Goal: Information Seeking & Learning: Learn about a topic

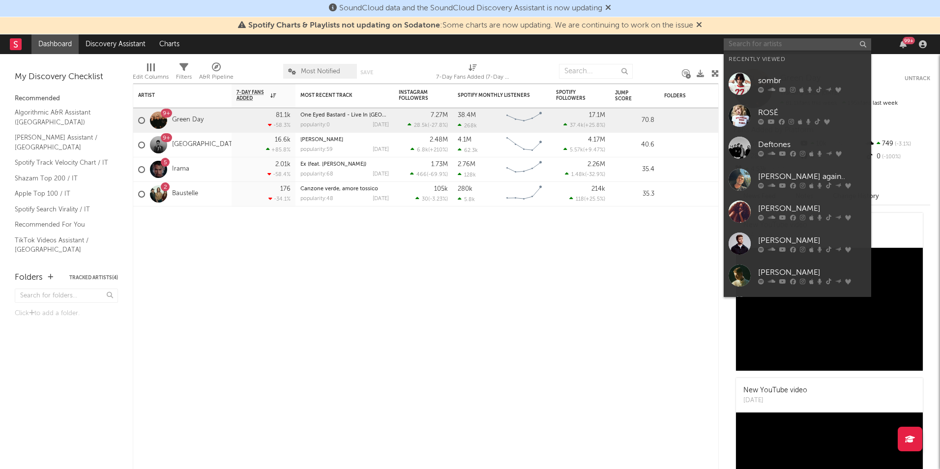
click at [762, 39] on input "text" at bounding box center [798, 44] width 148 height 12
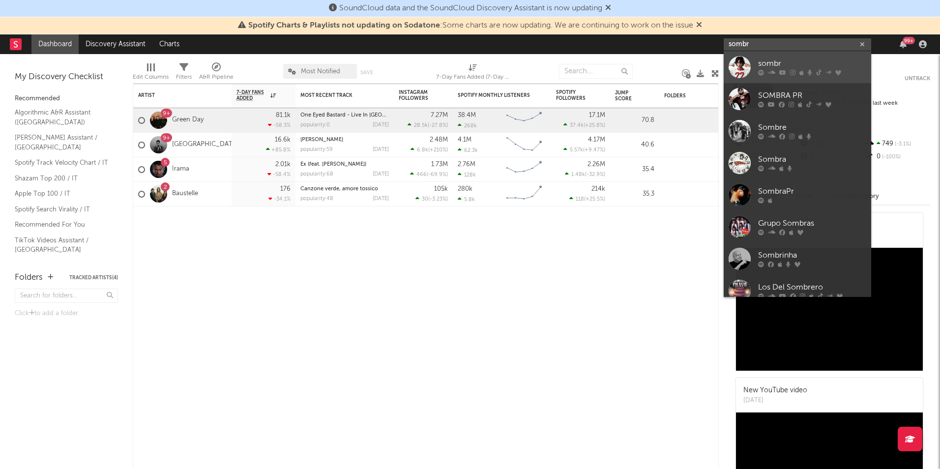
type input "sombr"
click at [777, 63] on div "sombr" at bounding box center [812, 64] width 108 height 12
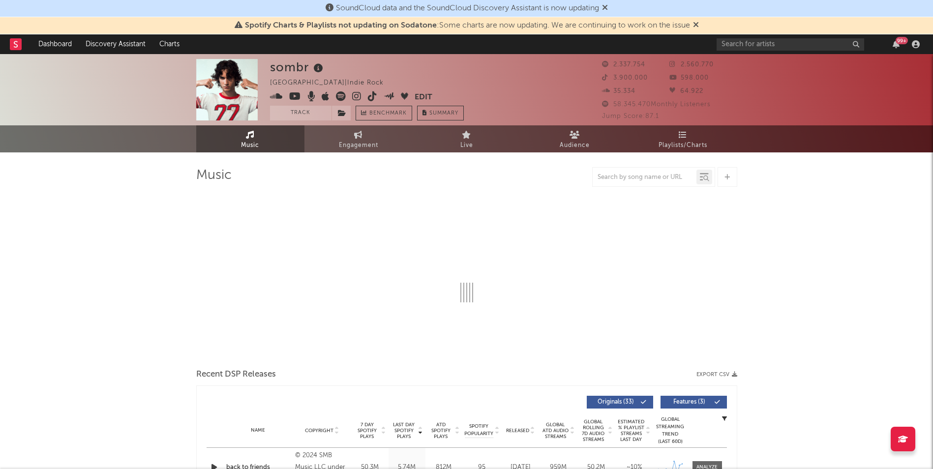
select select "6m"
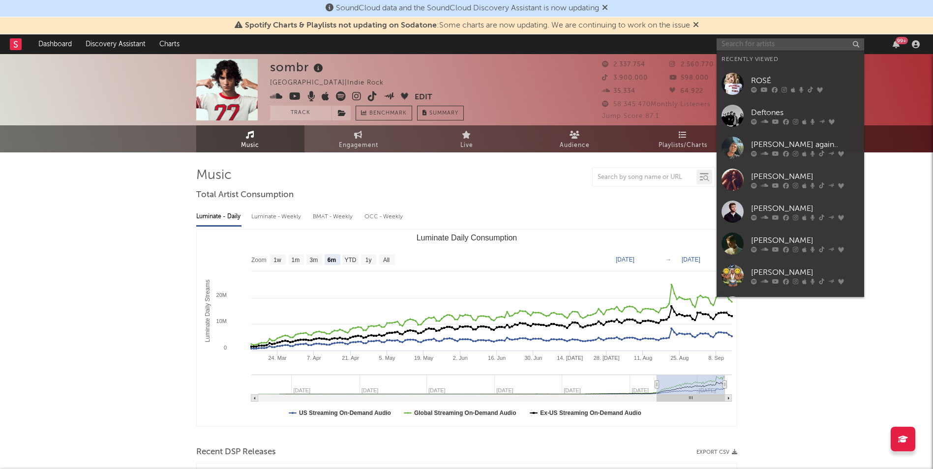
click at [731, 46] on input "text" at bounding box center [791, 44] width 148 height 12
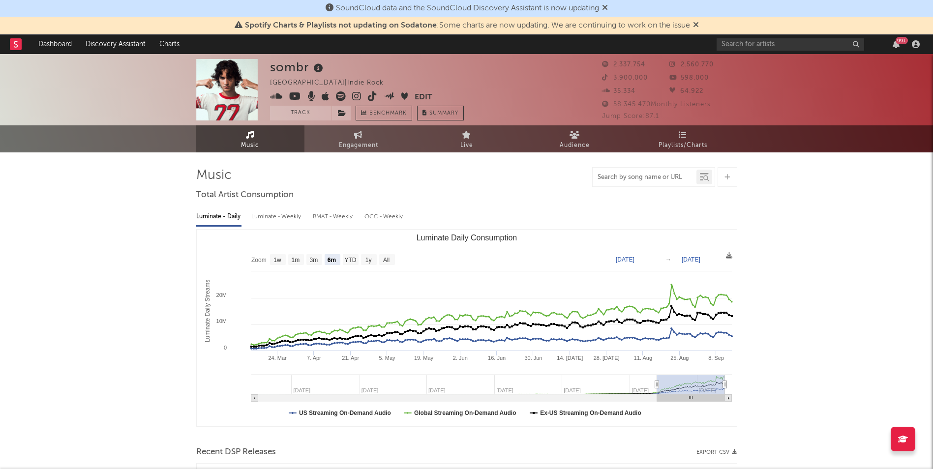
click at [644, 179] on input "text" at bounding box center [645, 178] width 104 height 8
type input "undressed"
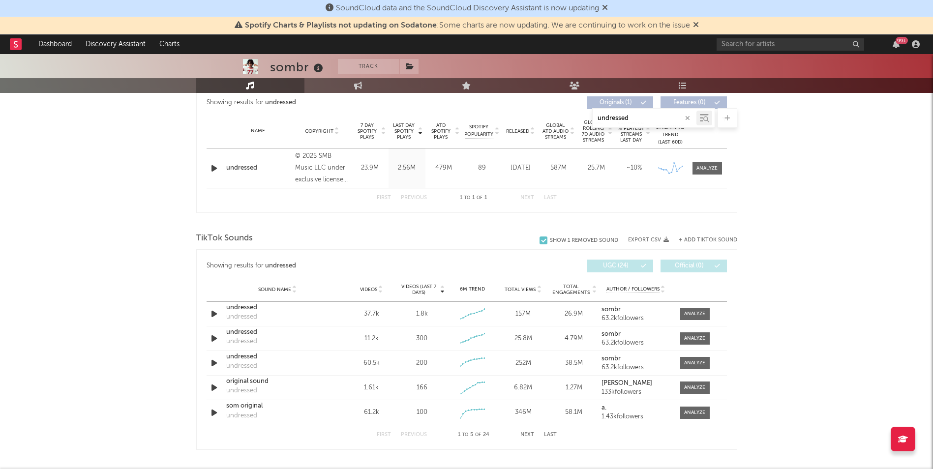
scroll to position [393, 0]
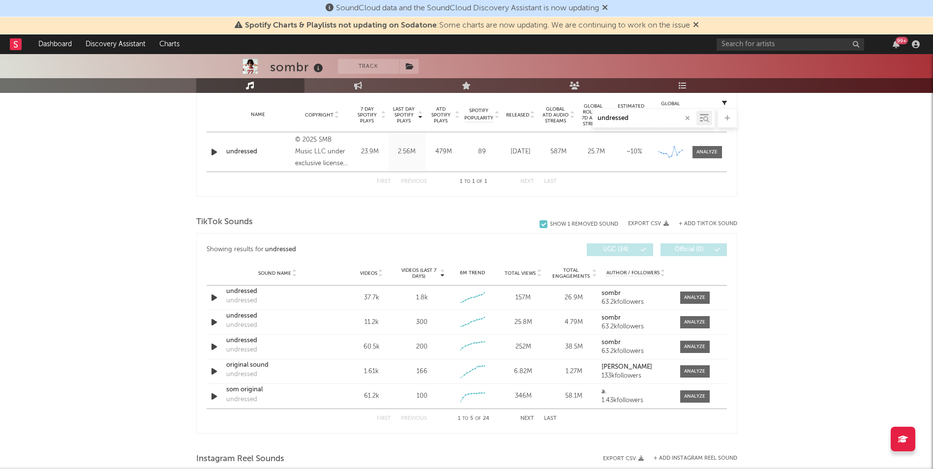
click at [527, 421] on button "Next" at bounding box center [527, 418] width 14 height 5
click at [529, 420] on button "Next" at bounding box center [527, 418] width 14 height 5
click at [417, 419] on button "Previous" at bounding box center [414, 418] width 26 height 5
click at [702, 348] on div at bounding box center [694, 346] width 21 height 7
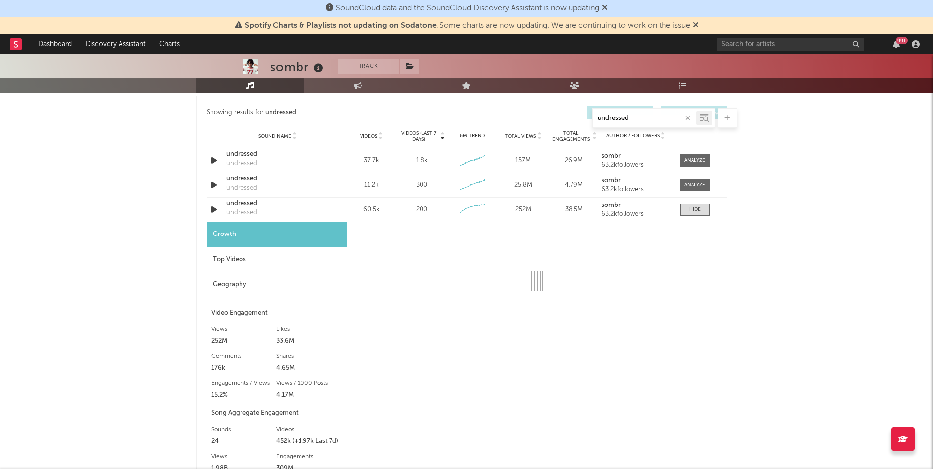
scroll to position [541, 0]
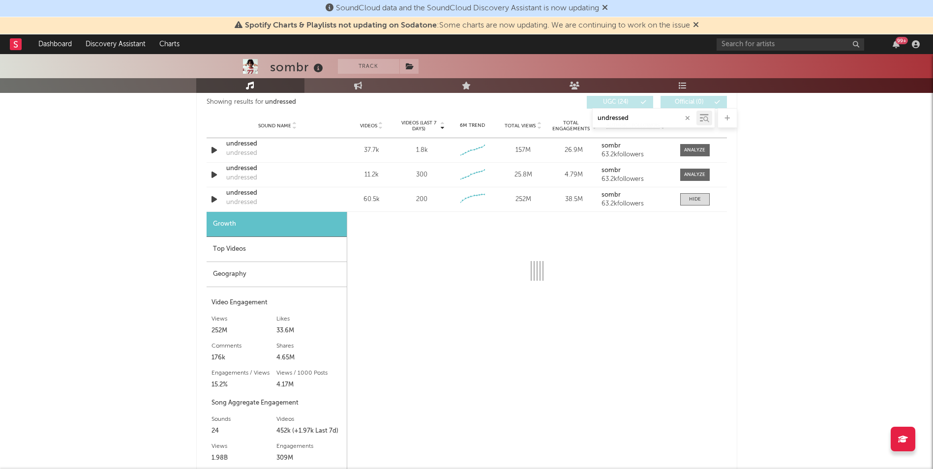
select select "1w"
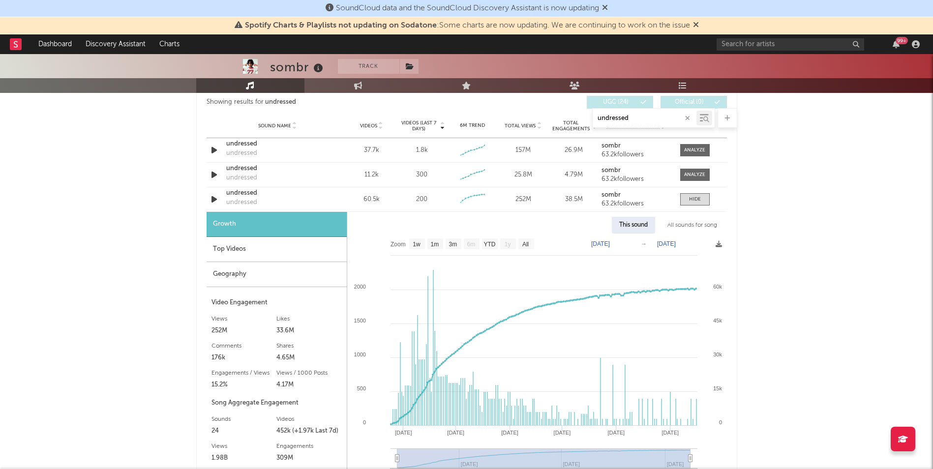
click at [236, 279] on div "Geography" at bounding box center [277, 274] width 140 height 25
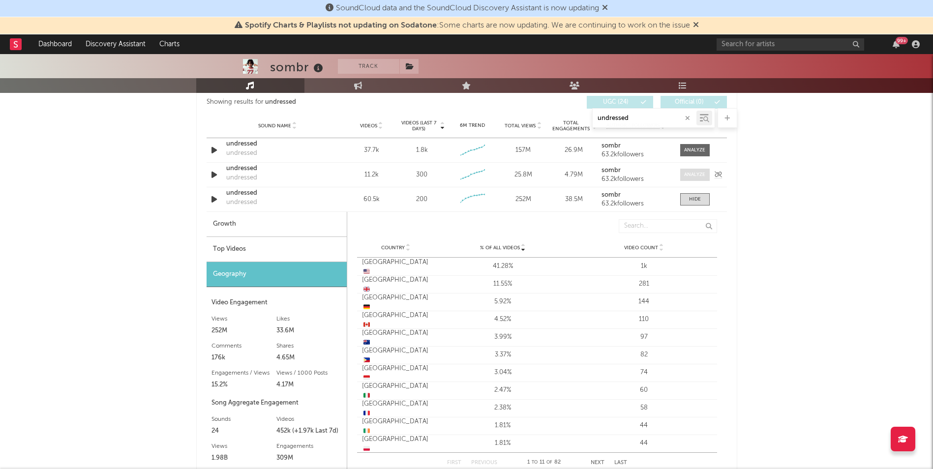
click at [684, 170] on span at bounding box center [695, 175] width 30 height 12
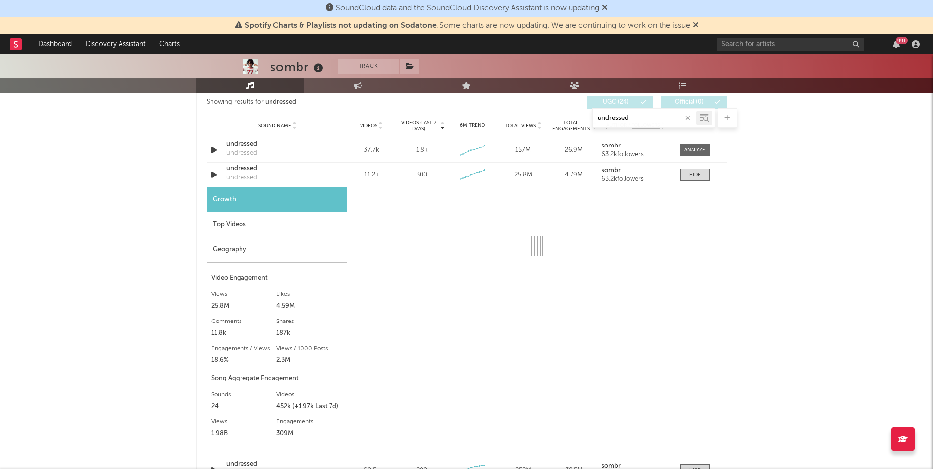
select select "1w"
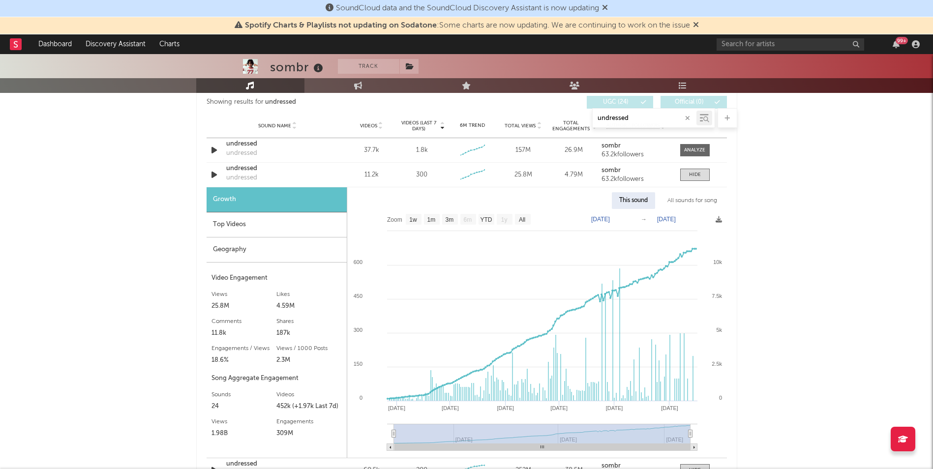
click at [230, 254] on div "Geography" at bounding box center [277, 250] width 140 height 25
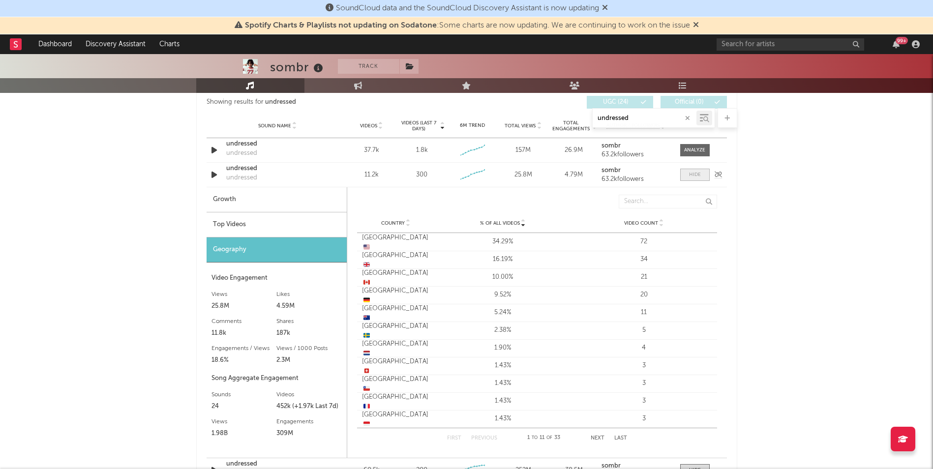
click at [696, 175] on div at bounding box center [695, 174] width 12 height 7
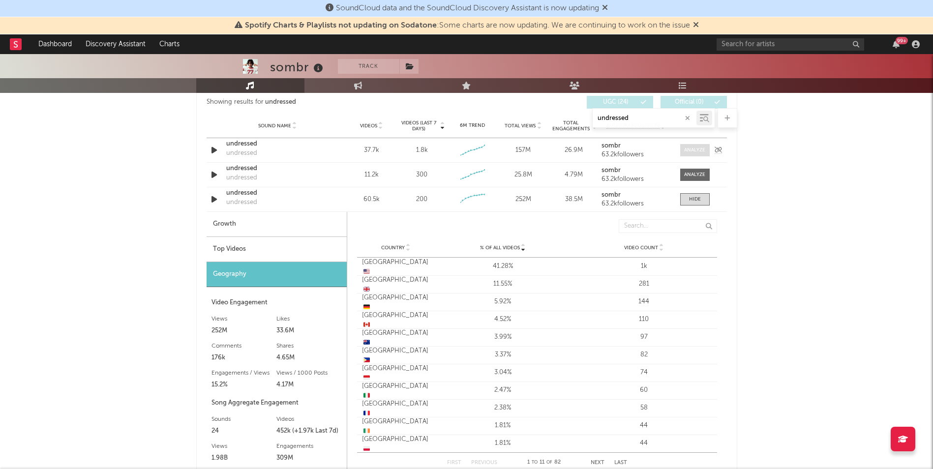
click at [697, 153] on div at bounding box center [694, 150] width 21 height 7
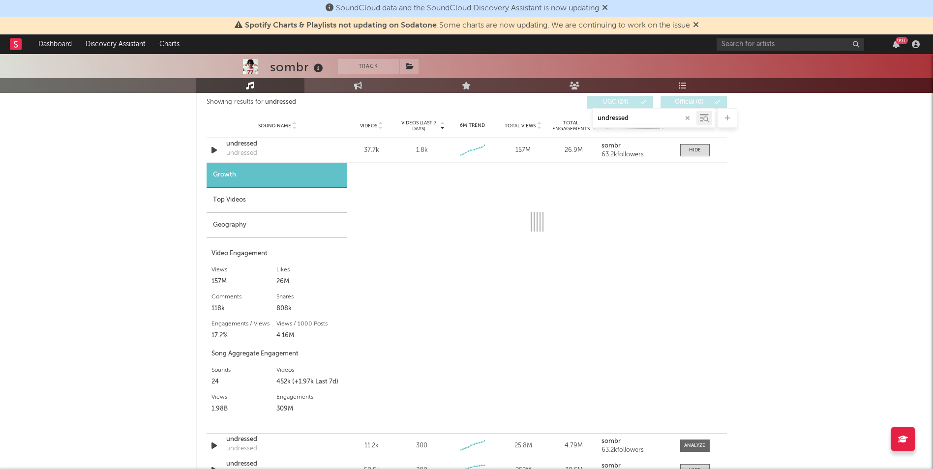
select select "1w"
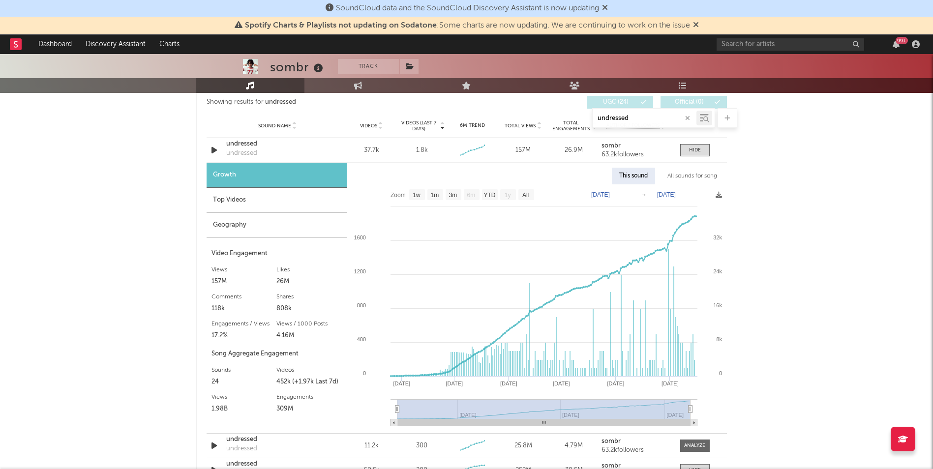
click at [232, 229] on div "Geography" at bounding box center [277, 225] width 140 height 25
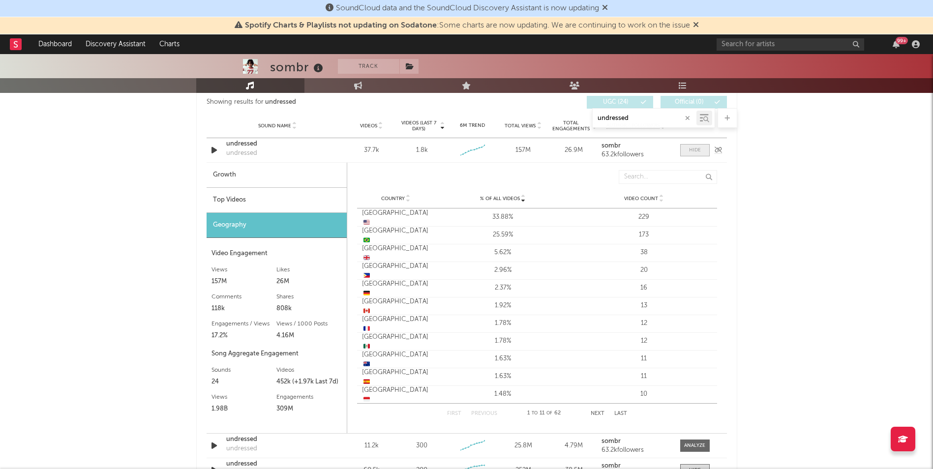
click at [701, 150] on span at bounding box center [695, 150] width 30 height 12
